Goal: Task Accomplishment & Management: Manage account settings

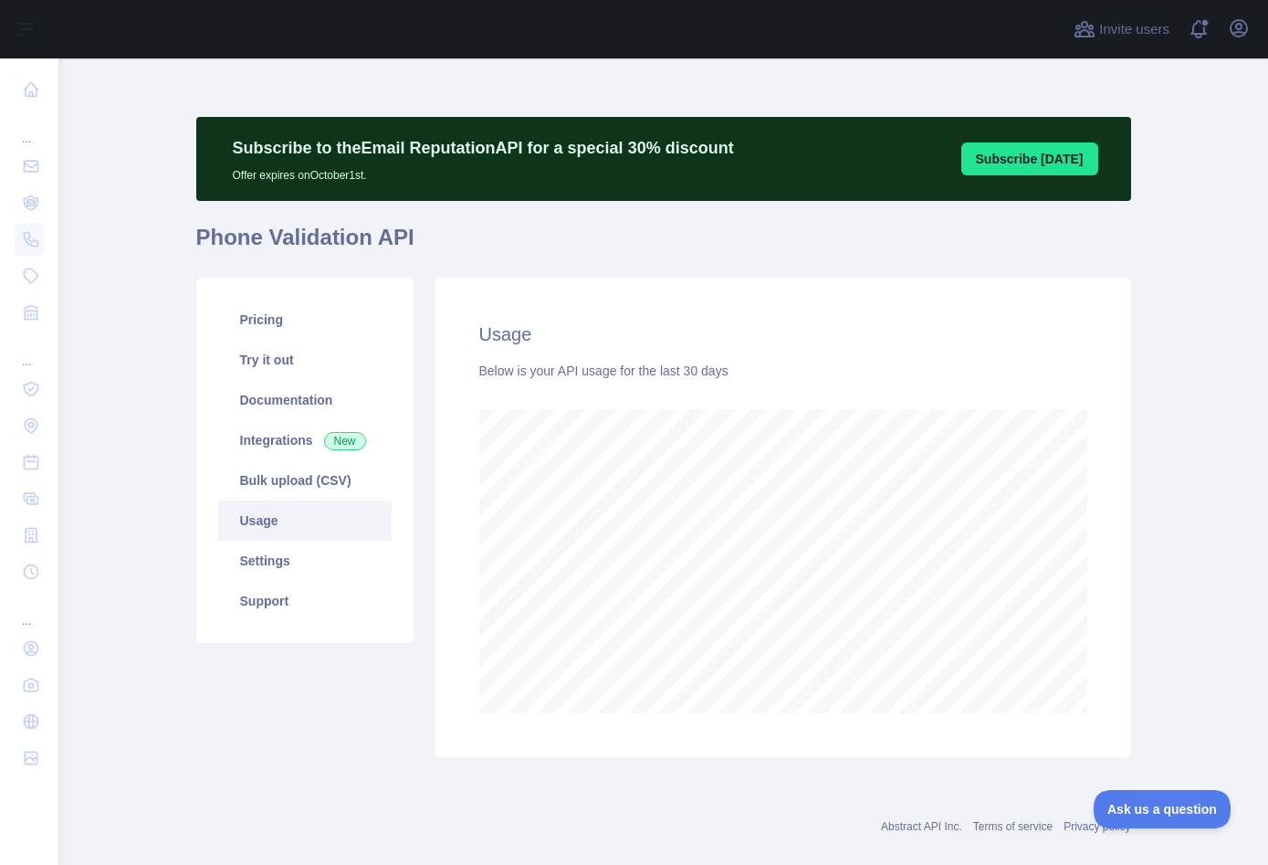
click at [278, 519] on link "Usage" at bounding box center [305, 520] width 174 height 40
click at [270, 320] on link "Pricing" at bounding box center [305, 320] width 174 height 40
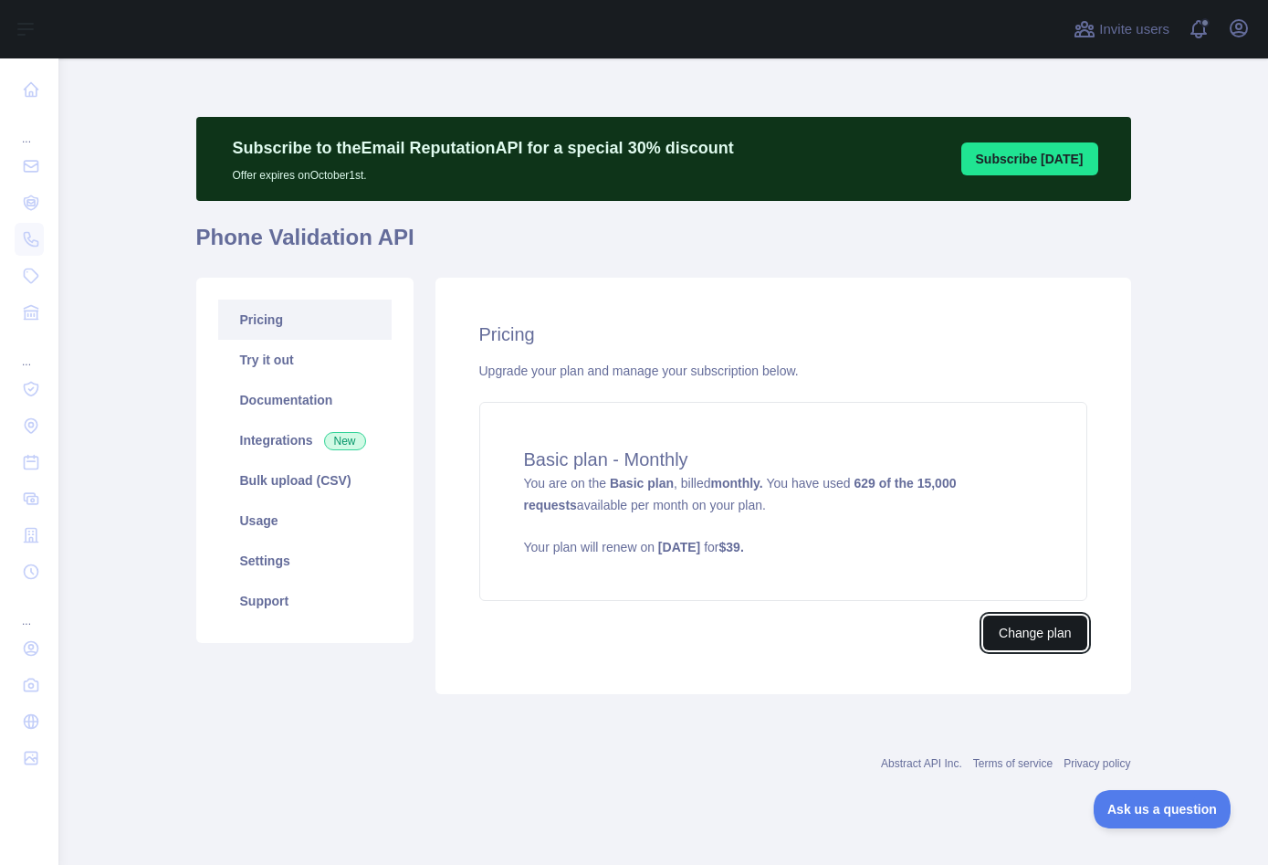
click at [1007, 632] on button "Change plan" at bounding box center [1035, 633] width 103 height 35
